Goal: Information Seeking & Learning: Learn about a topic

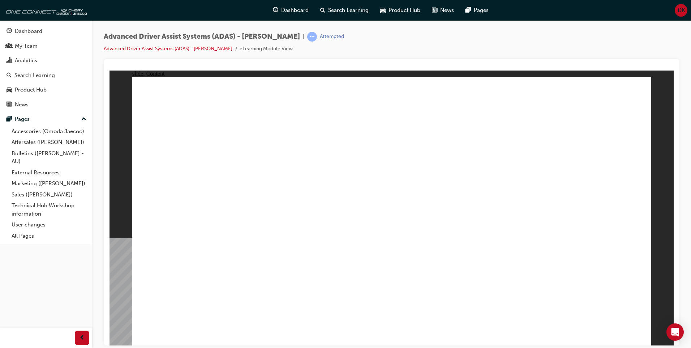
drag, startPoint x: 214, startPoint y: 287, endPoint x: 385, endPoint y: 174, distance: 204.6
drag, startPoint x: 492, startPoint y: 243, endPoint x: 554, endPoint y: 99, distance: 156.9
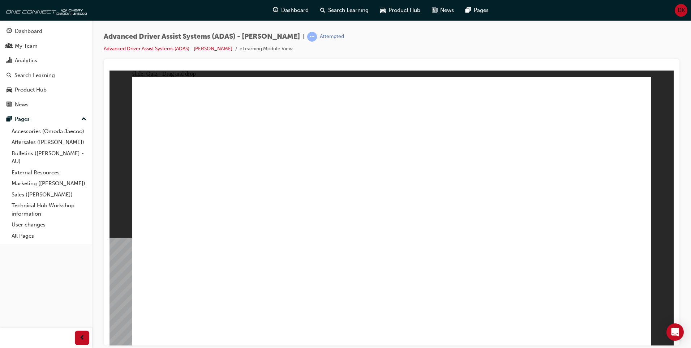
drag, startPoint x: 395, startPoint y: 287, endPoint x: 595, endPoint y: 114, distance: 265.0
drag, startPoint x: 316, startPoint y: 283, endPoint x: 437, endPoint y: 98, distance: 221.1
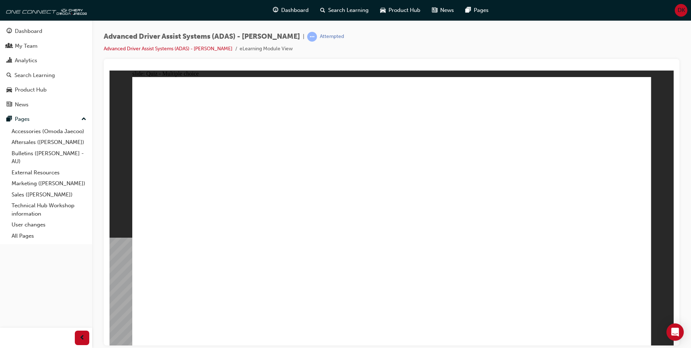
checkbox input "true"
click at [41, 119] on div "Pages" at bounding box center [46, 119] width 79 height 9
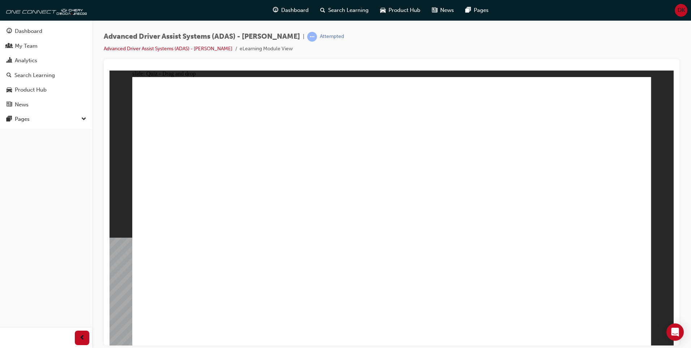
click at [69, 24] on button "Dashboard My Team Analytics Search Learning Product Hub News Pages" at bounding box center [46, 67] width 86 height 89
click at [52, 30] on div "Dashboard" at bounding box center [46, 31] width 79 height 9
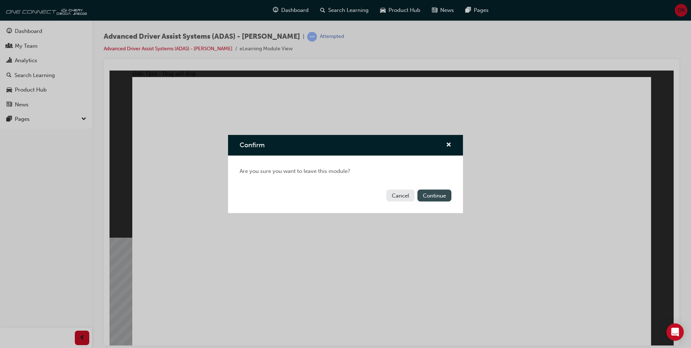
click at [442, 198] on button "Continue" at bounding box center [435, 195] width 34 height 12
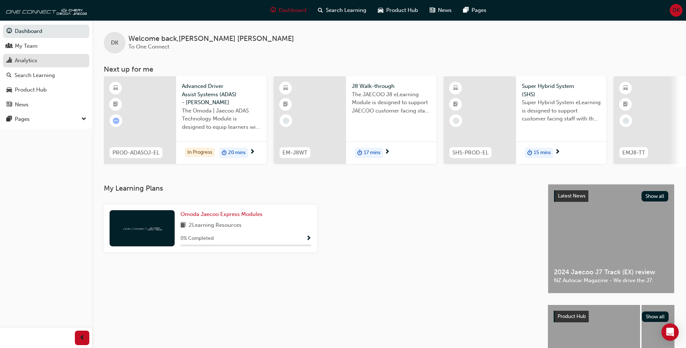
click at [48, 66] on link "Analytics" at bounding box center [46, 60] width 86 height 13
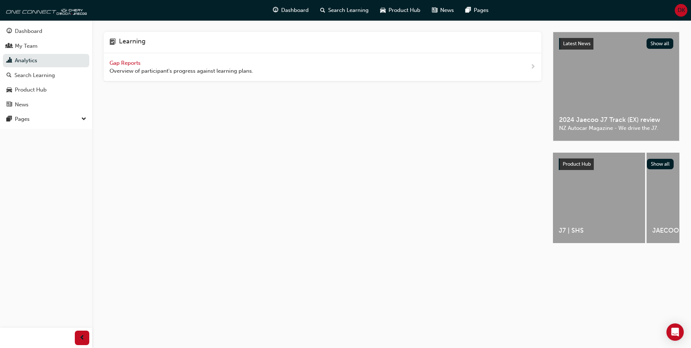
click at [136, 64] on span "Gap Reports" at bounding box center [126, 63] width 33 height 7
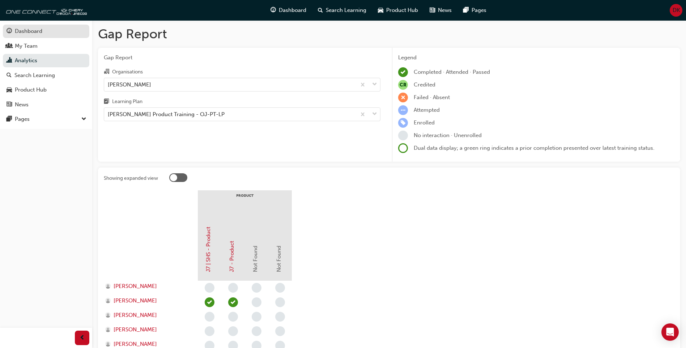
click at [32, 35] on div "Dashboard" at bounding box center [28, 31] width 27 height 8
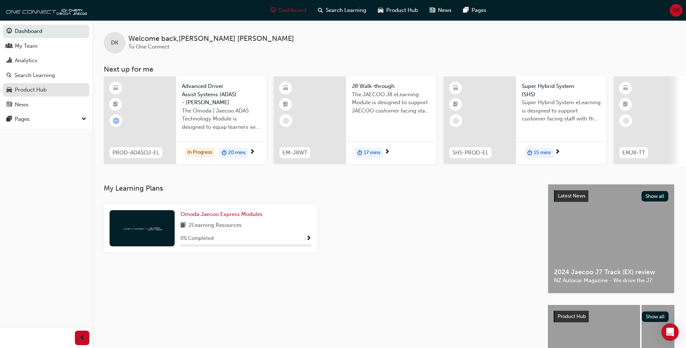
click at [9, 89] on span "car-icon" at bounding box center [9, 90] width 5 height 7
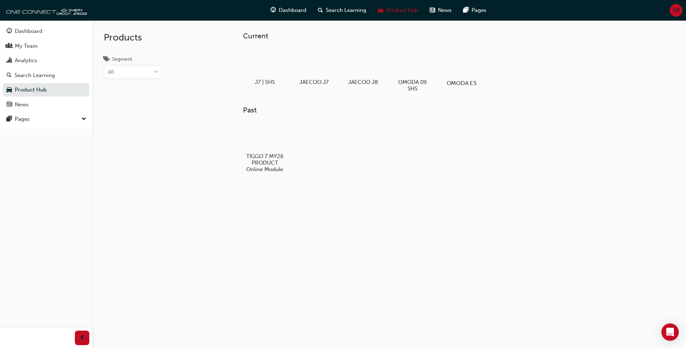
click at [458, 65] on div at bounding box center [461, 62] width 40 height 29
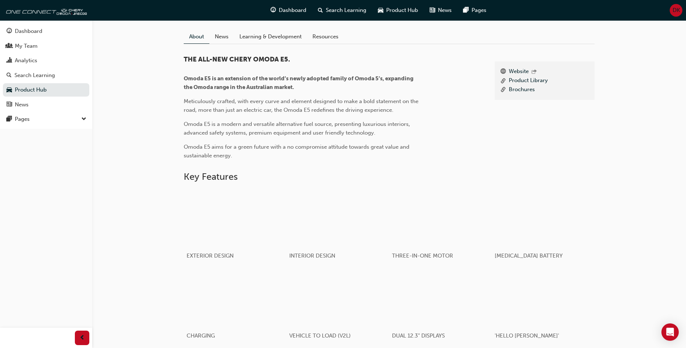
scroll to position [181, 0]
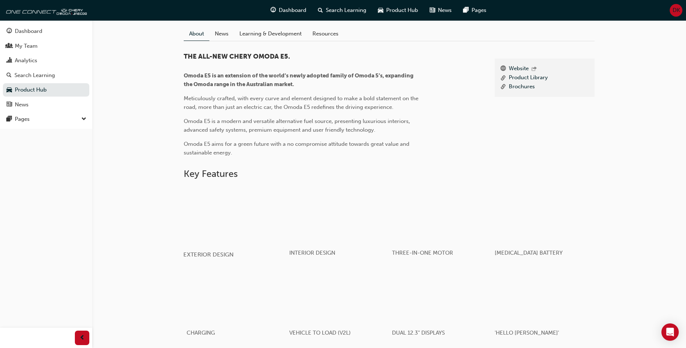
click at [249, 219] on div "button" at bounding box center [234, 215] width 103 height 58
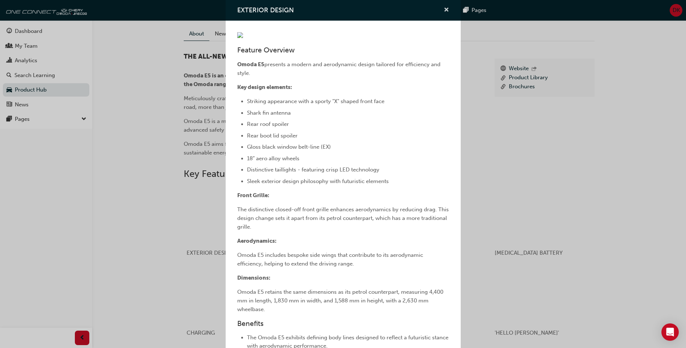
click at [444, 7] on span "cross-icon" at bounding box center [446, 10] width 5 height 7
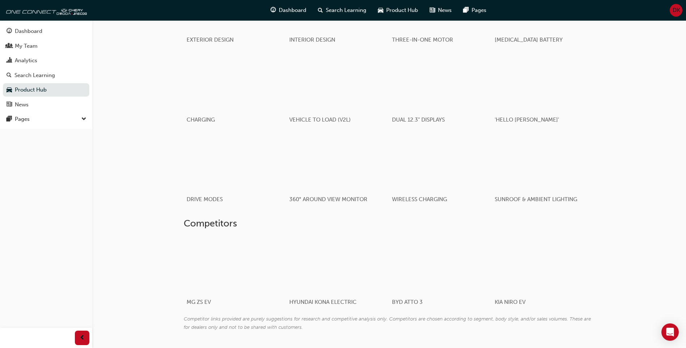
scroll to position [427, 0]
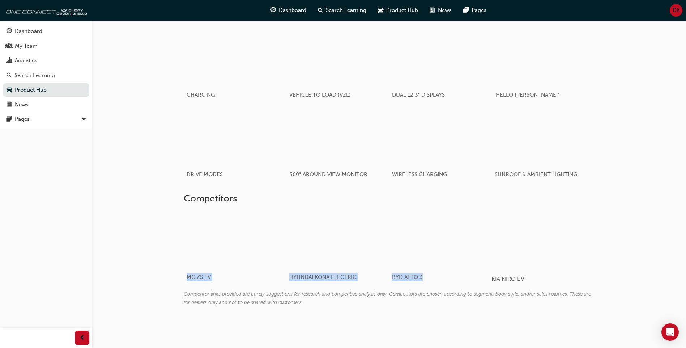
drag, startPoint x: 146, startPoint y: 235, endPoint x: 582, endPoint y: 222, distance: 436.2
drag, startPoint x: 582, startPoint y: 222, endPoint x: 620, endPoint y: 231, distance: 39.1
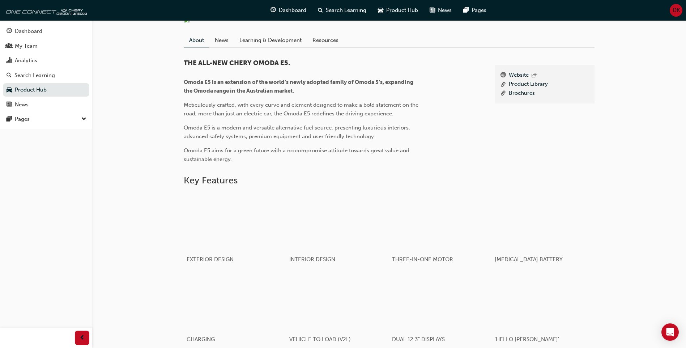
scroll to position [0, 0]
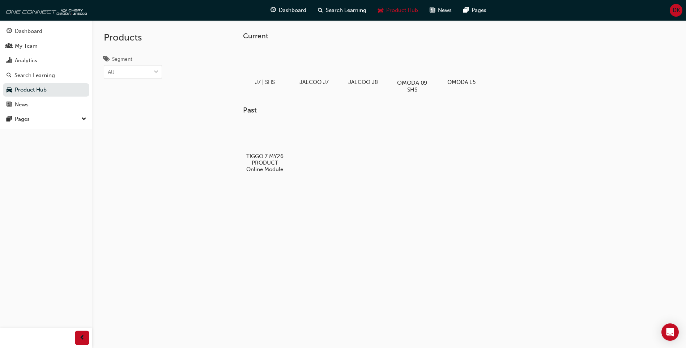
click at [421, 71] on div at bounding box center [412, 61] width 40 height 29
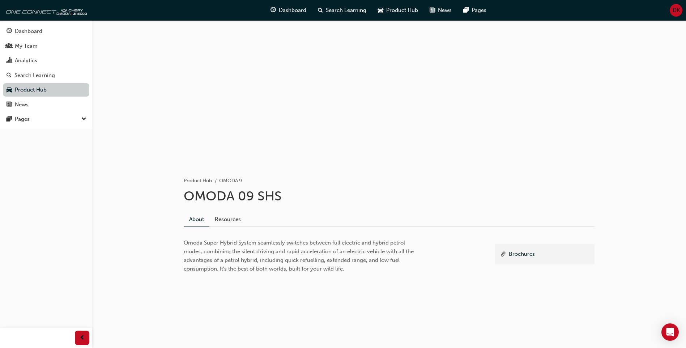
click at [34, 91] on link "Product Hub" at bounding box center [46, 89] width 86 height 13
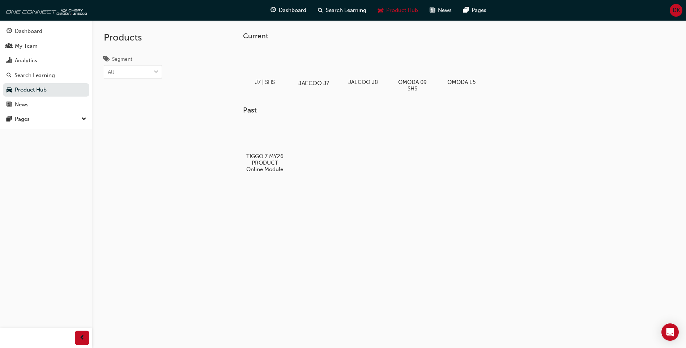
click at [318, 64] on div at bounding box center [314, 62] width 40 height 29
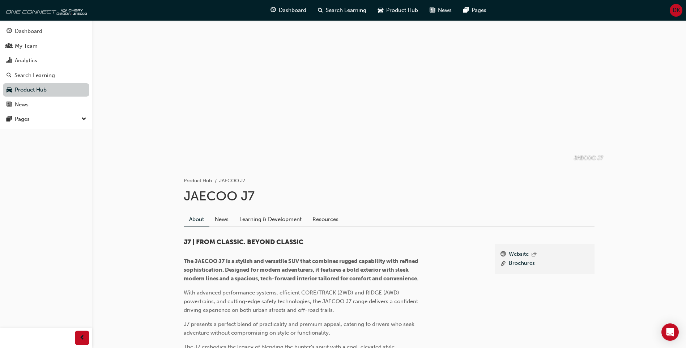
click at [48, 87] on link "Product Hub" at bounding box center [46, 89] width 86 height 13
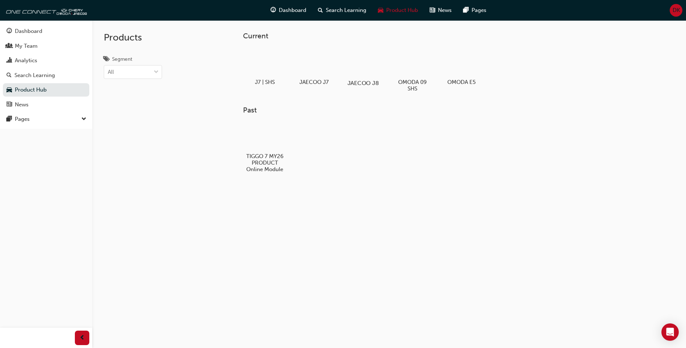
click at [359, 65] on div at bounding box center [363, 62] width 40 height 29
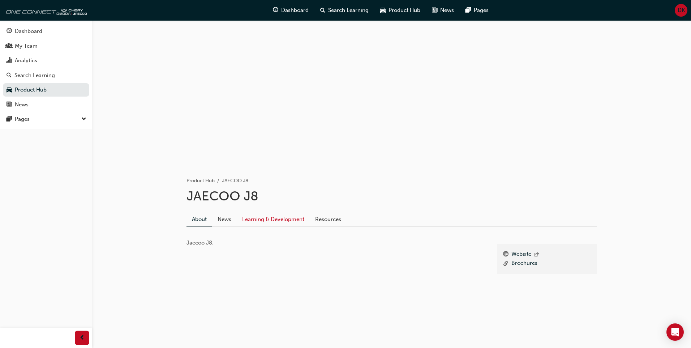
click at [266, 215] on link "Learning & Development" at bounding box center [273, 219] width 73 height 14
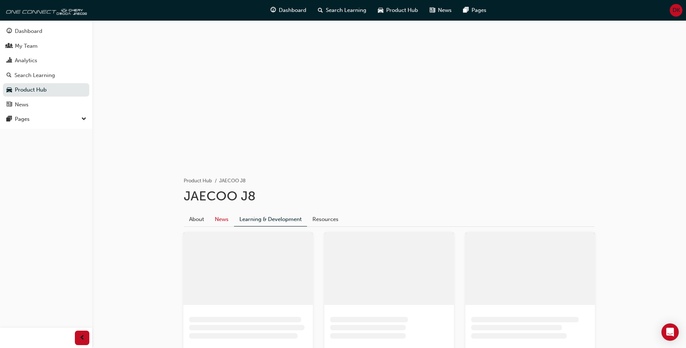
click at [230, 218] on link "News" at bounding box center [221, 219] width 25 height 14
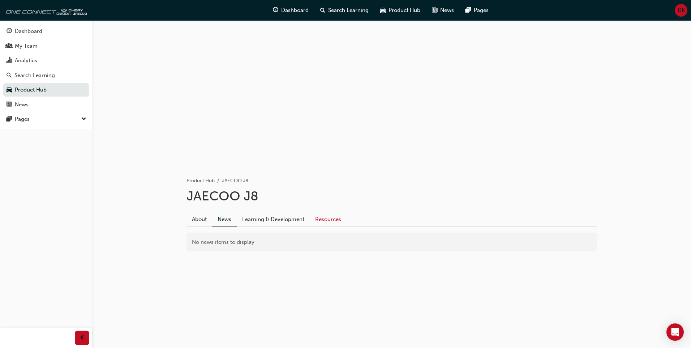
click at [326, 219] on link "Resources" at bounding box center [328, 219] width 37 height 14
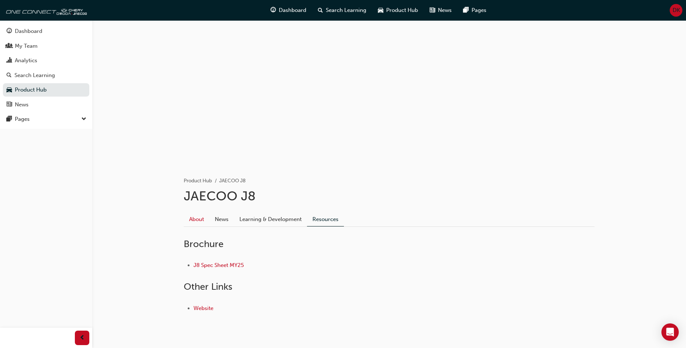
click at [197, 222] on link "About" at bounding box center [197, 219] width 26 height 14
